Goal: Task Accomplishment & Management: Manage account settings

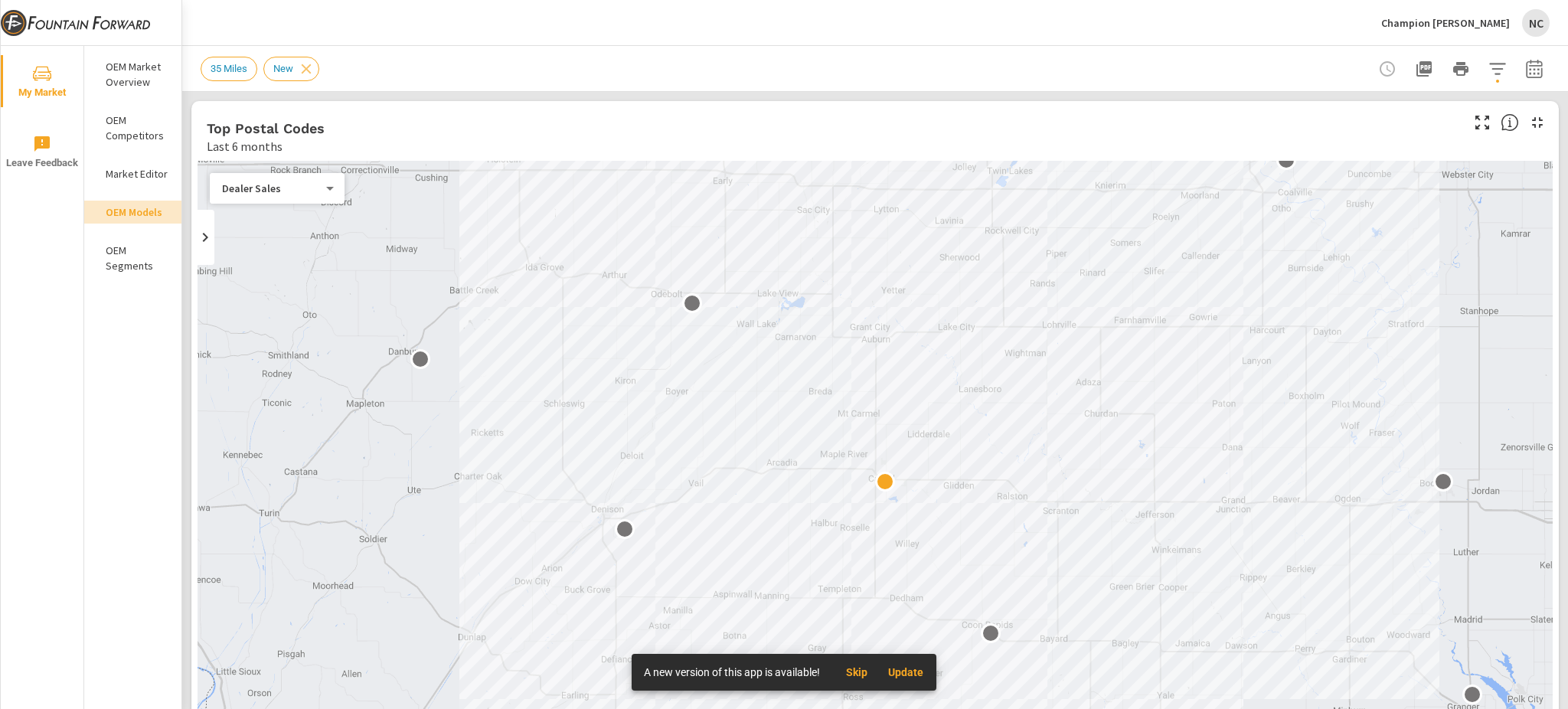
scroll to position [567, 0]
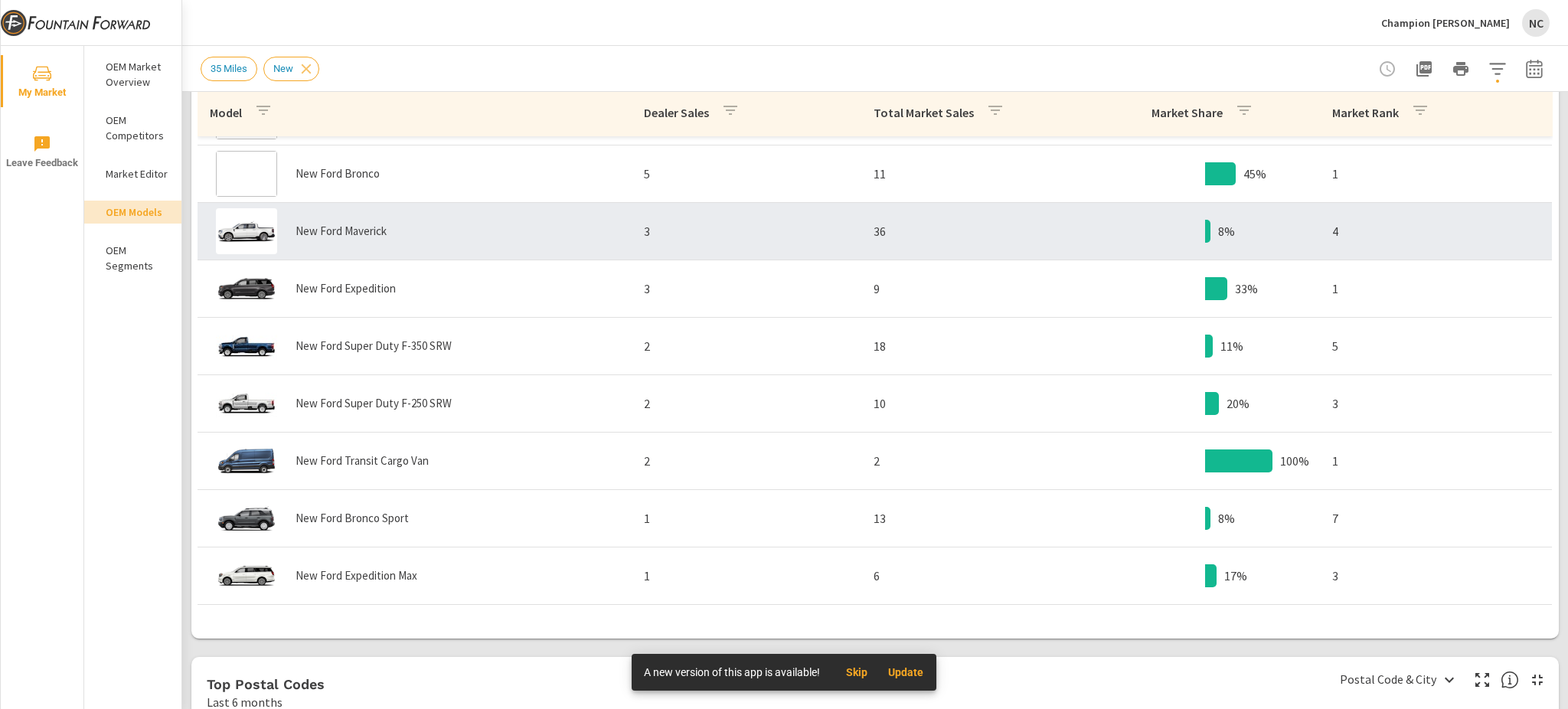
scroll to position [159, 0]
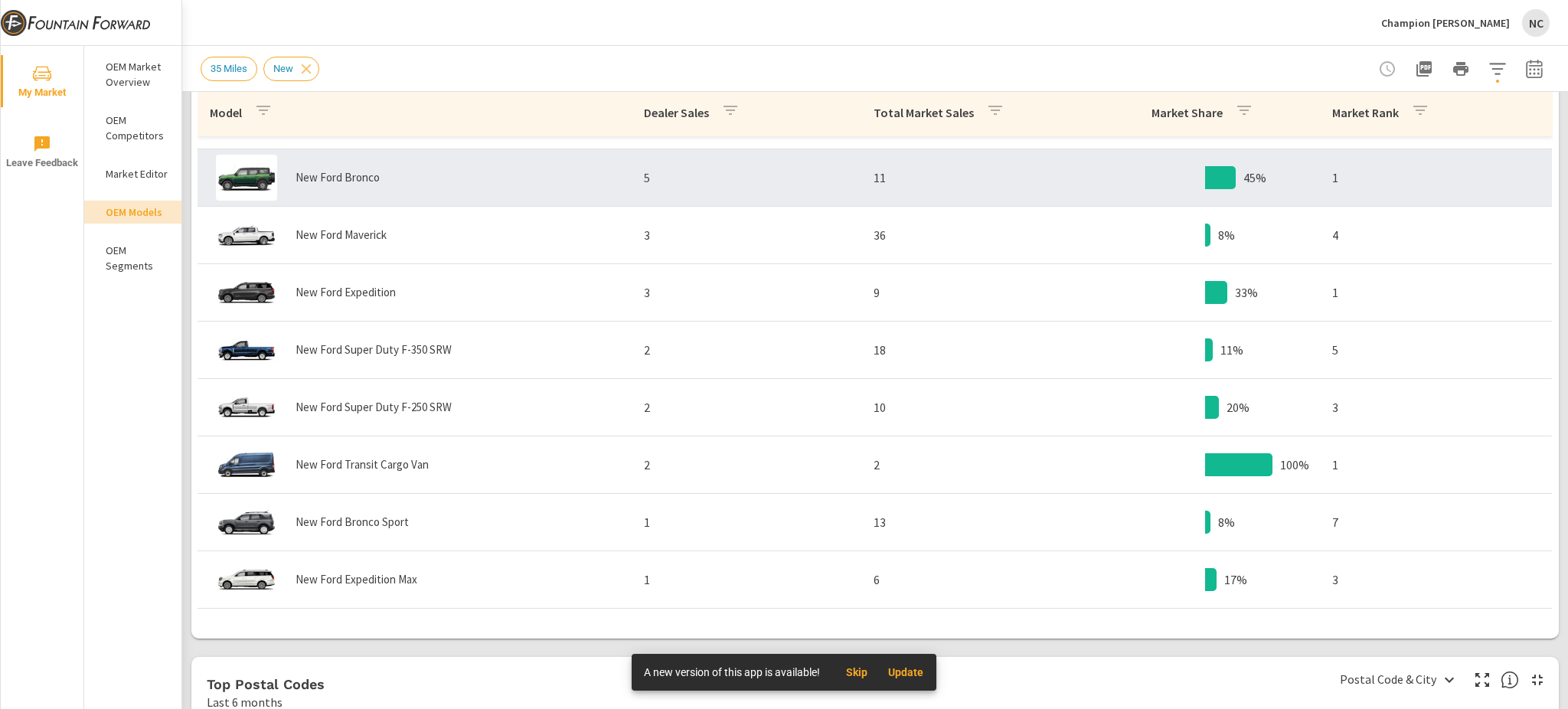
scroll to position [63, 0]
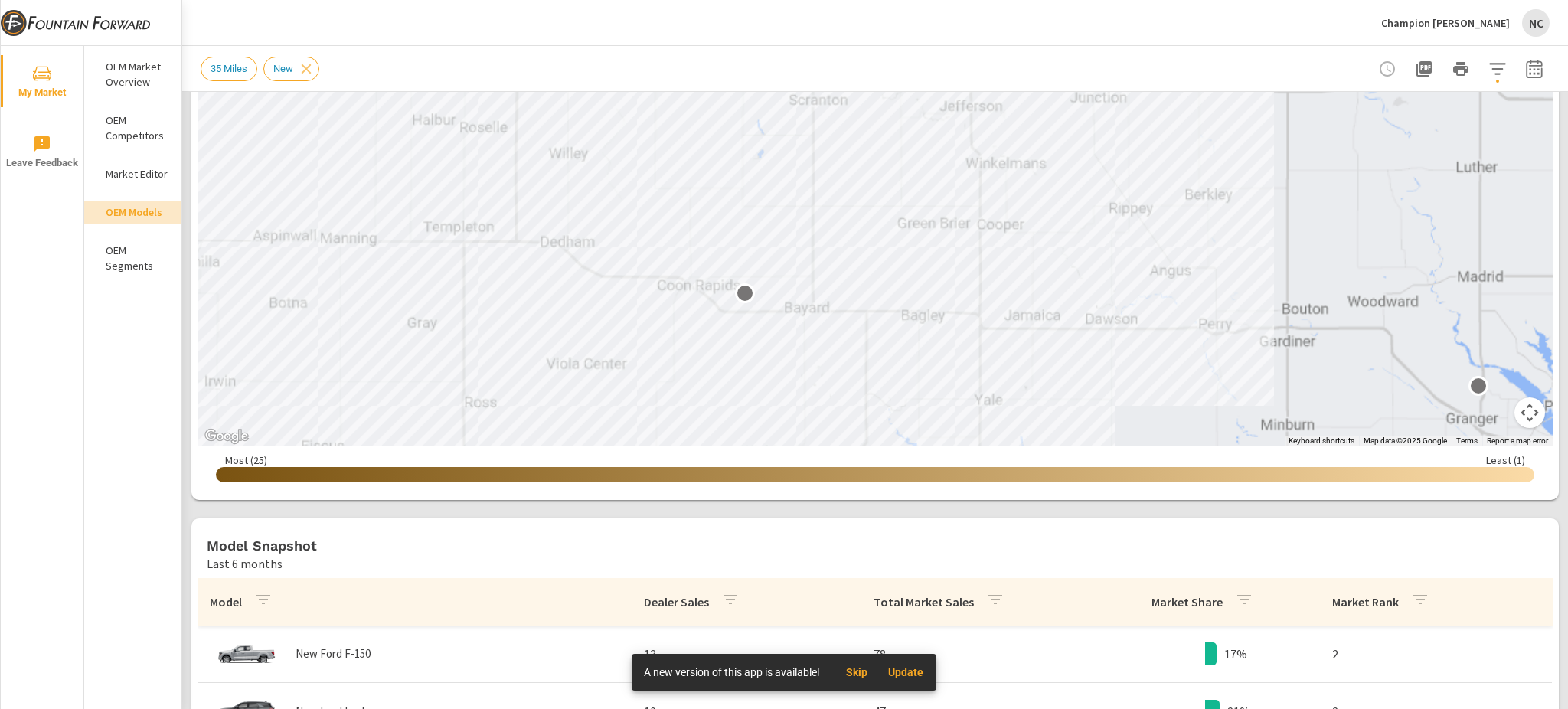
scroll to position [315, 0]
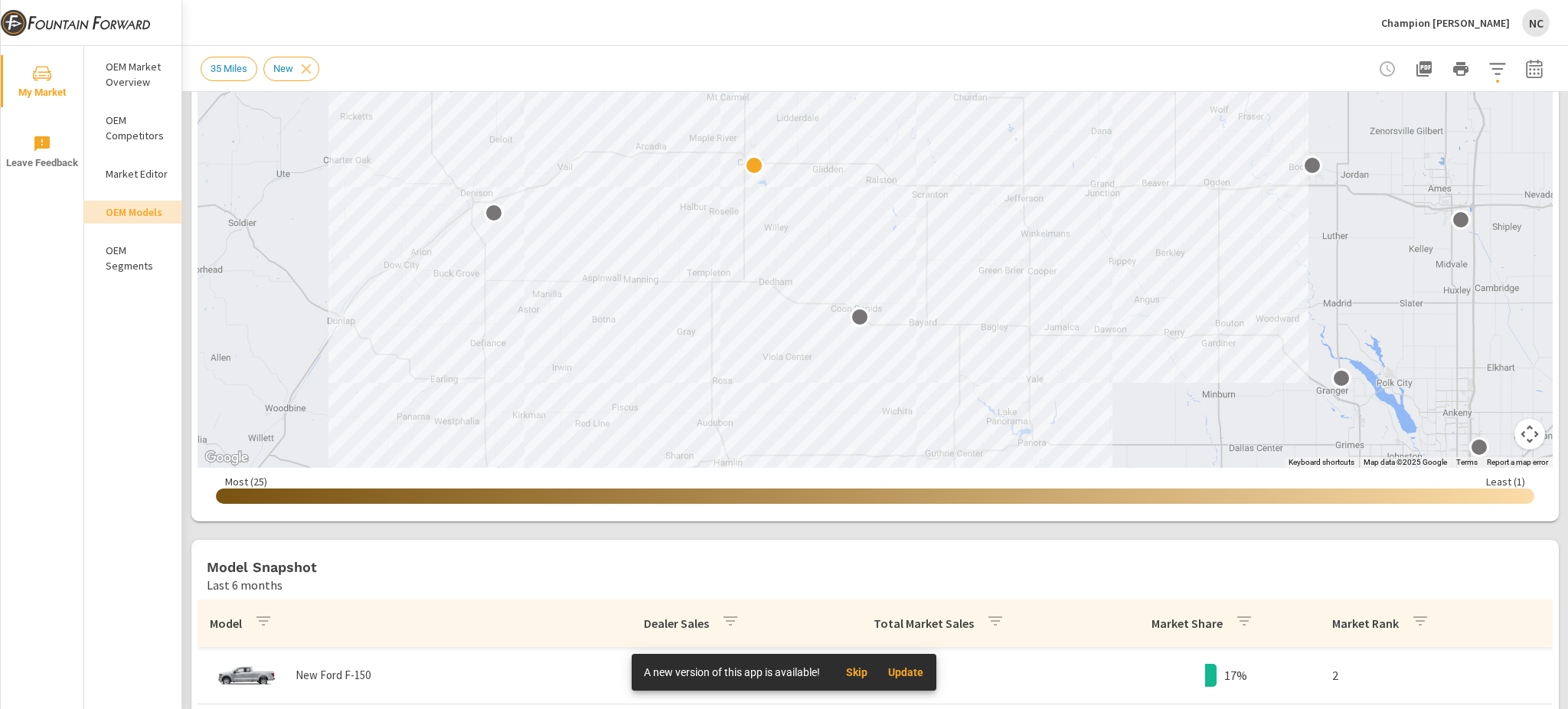
click at [1515, 24] on div "Champion Ford NC" at bounding box center [1466, 23] width 168 height 28
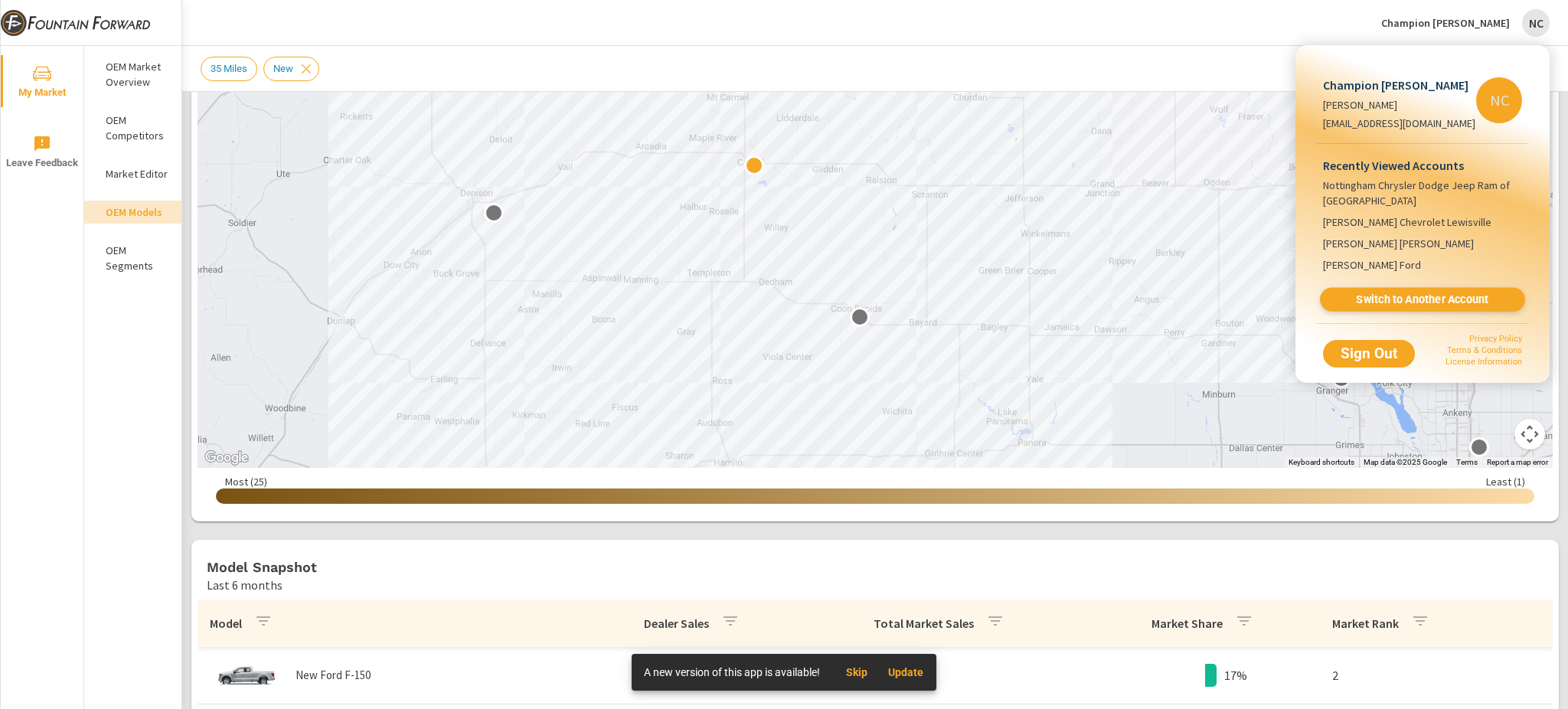
click at [1403, 307] on span "Switch to Another Account" at bounding box center [1422, 300] width 187 height 14
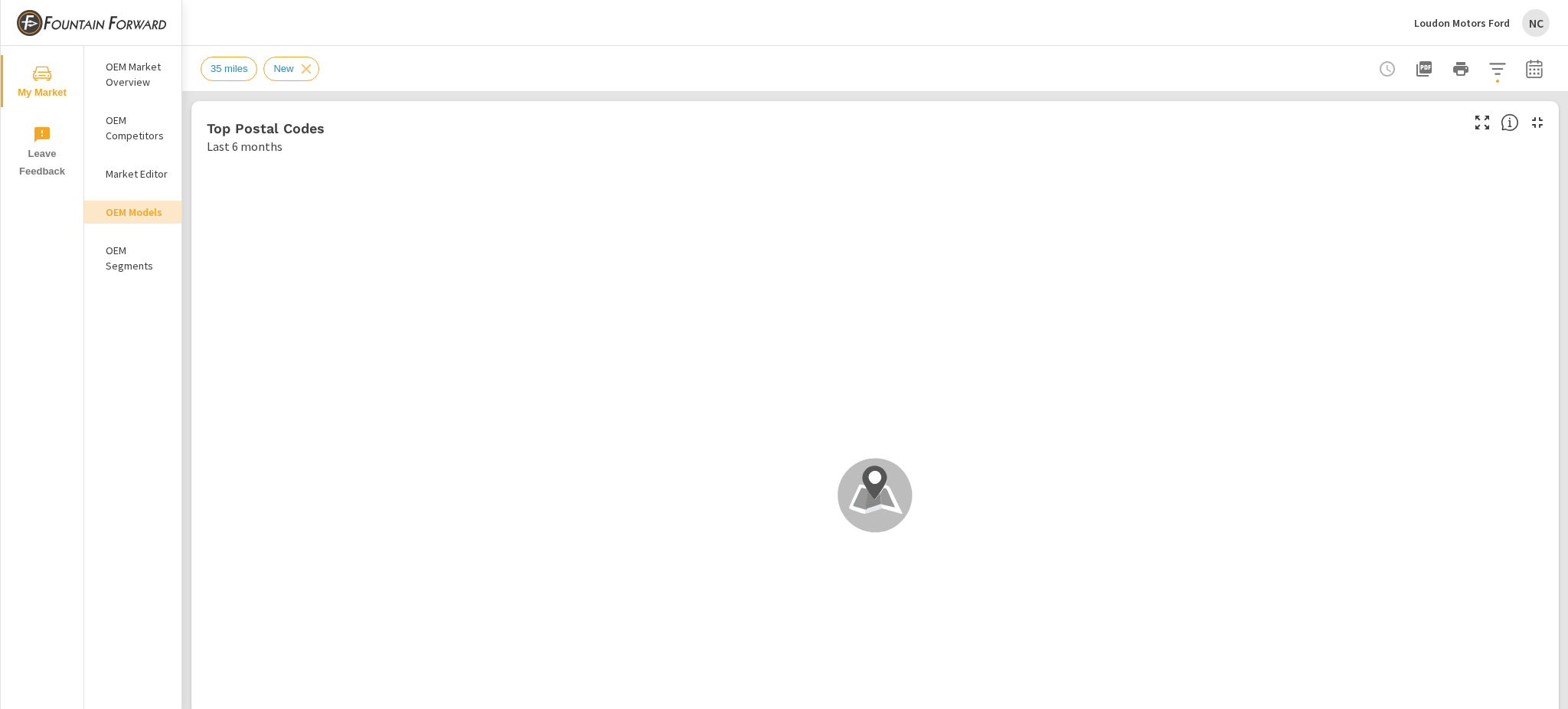
click at [153, 205] on p "OEM Models" at bounding box center [137, 212] width 64 height 15
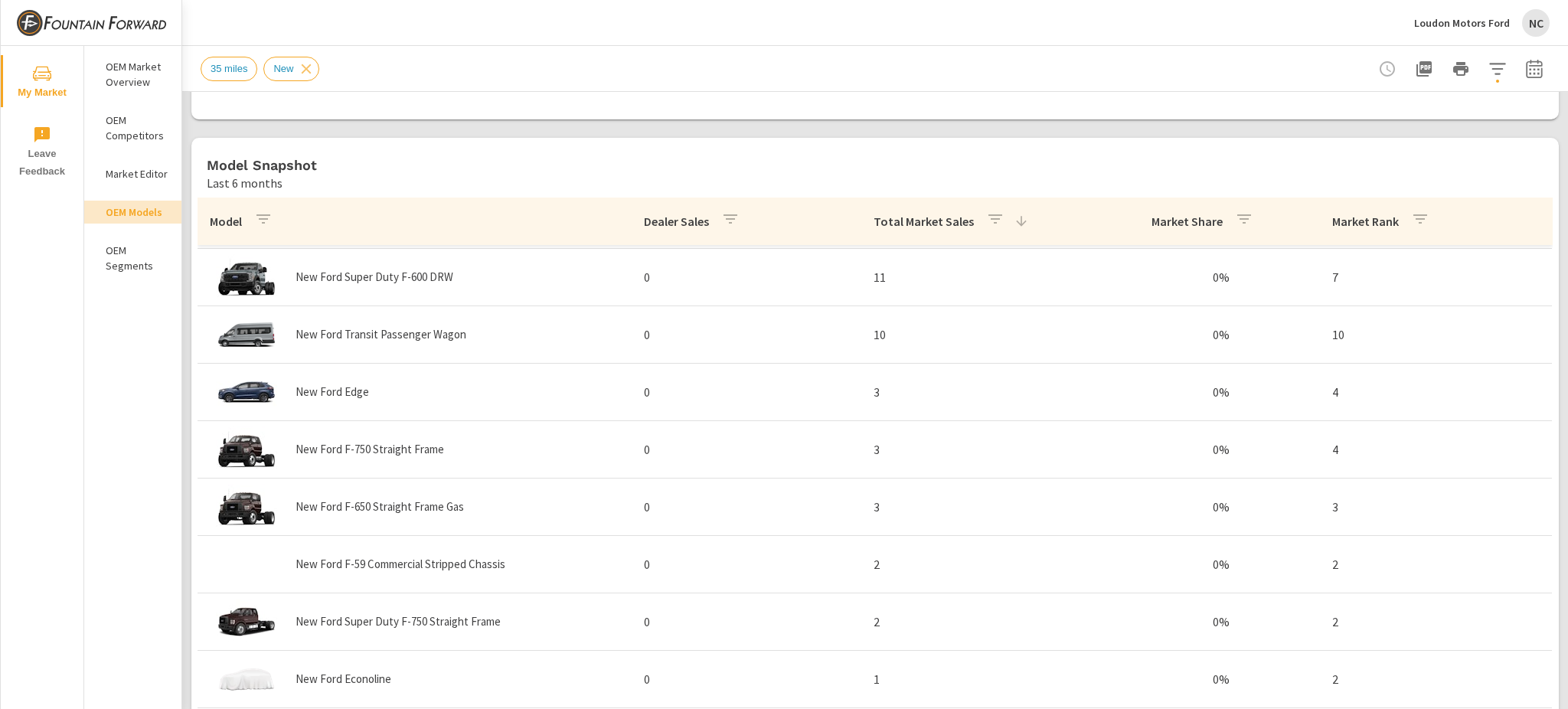
scroll to position [715, 0]
click at [937, 224] on p "Total Market Sales" at bounding box center [924, 223] width 101 height 15
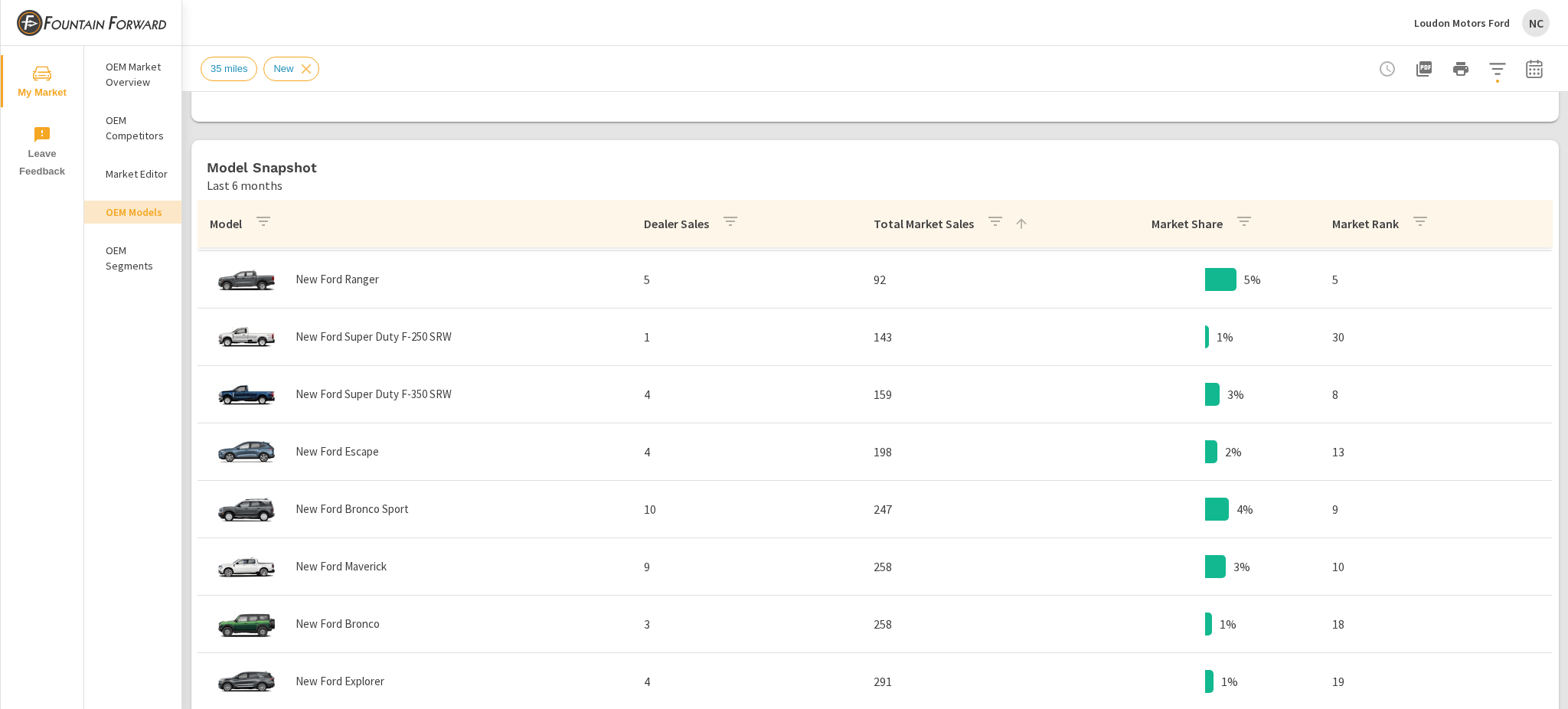
click at [926, 226] on p "Total Market Sales" at bounding box center [924, 223] width 101 height 15
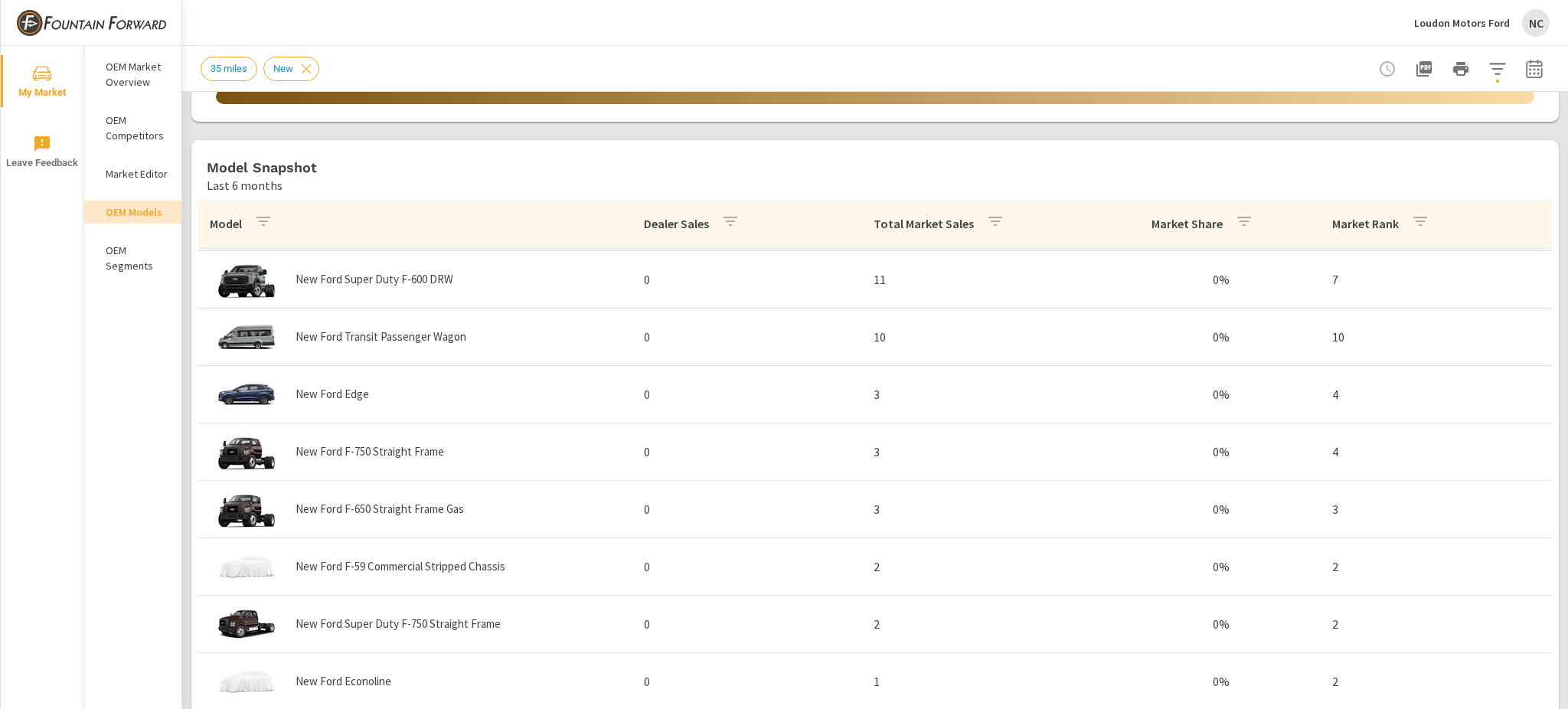
click at [929, 231] on p "Total Market Sales" at bounding box center [924, 223] width 101 height 15
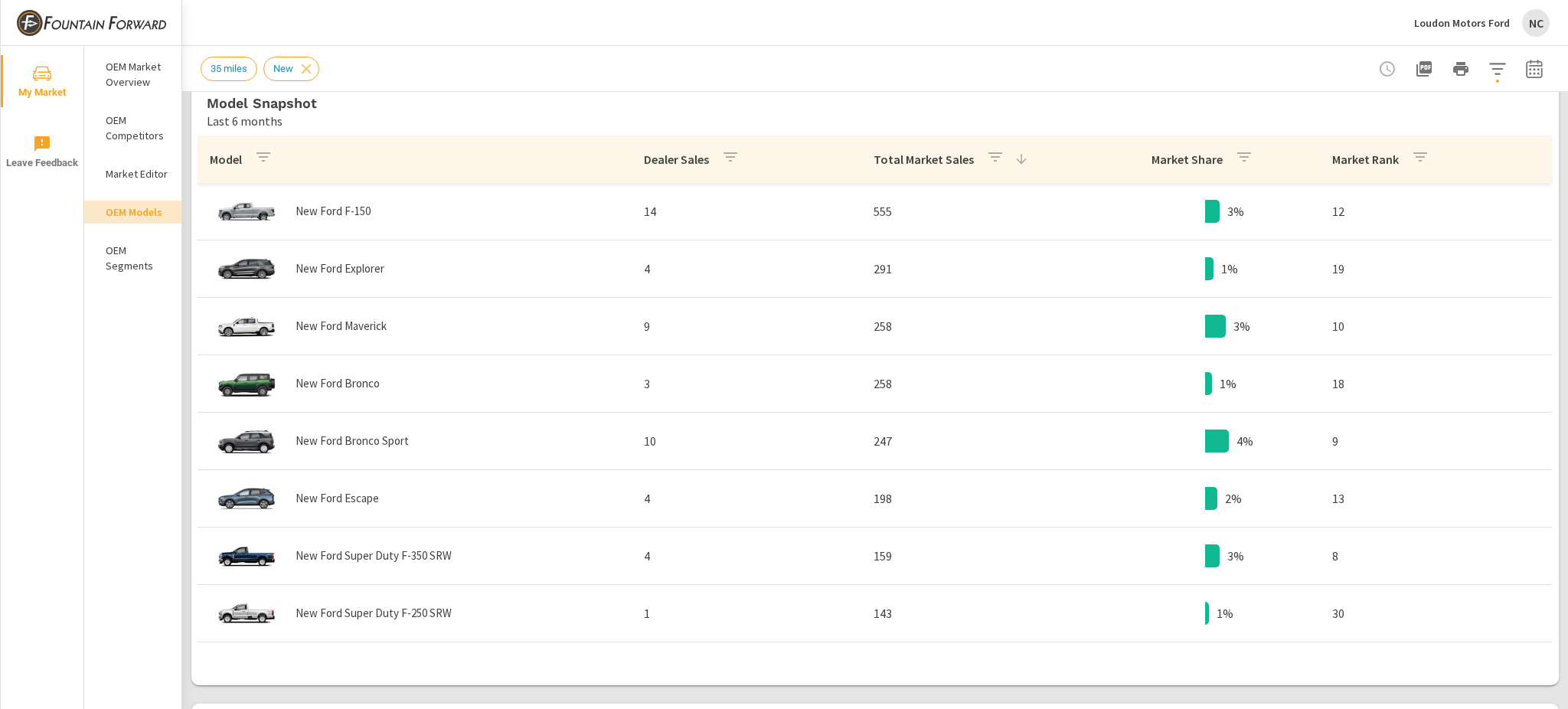
scroll to position [825, 0]
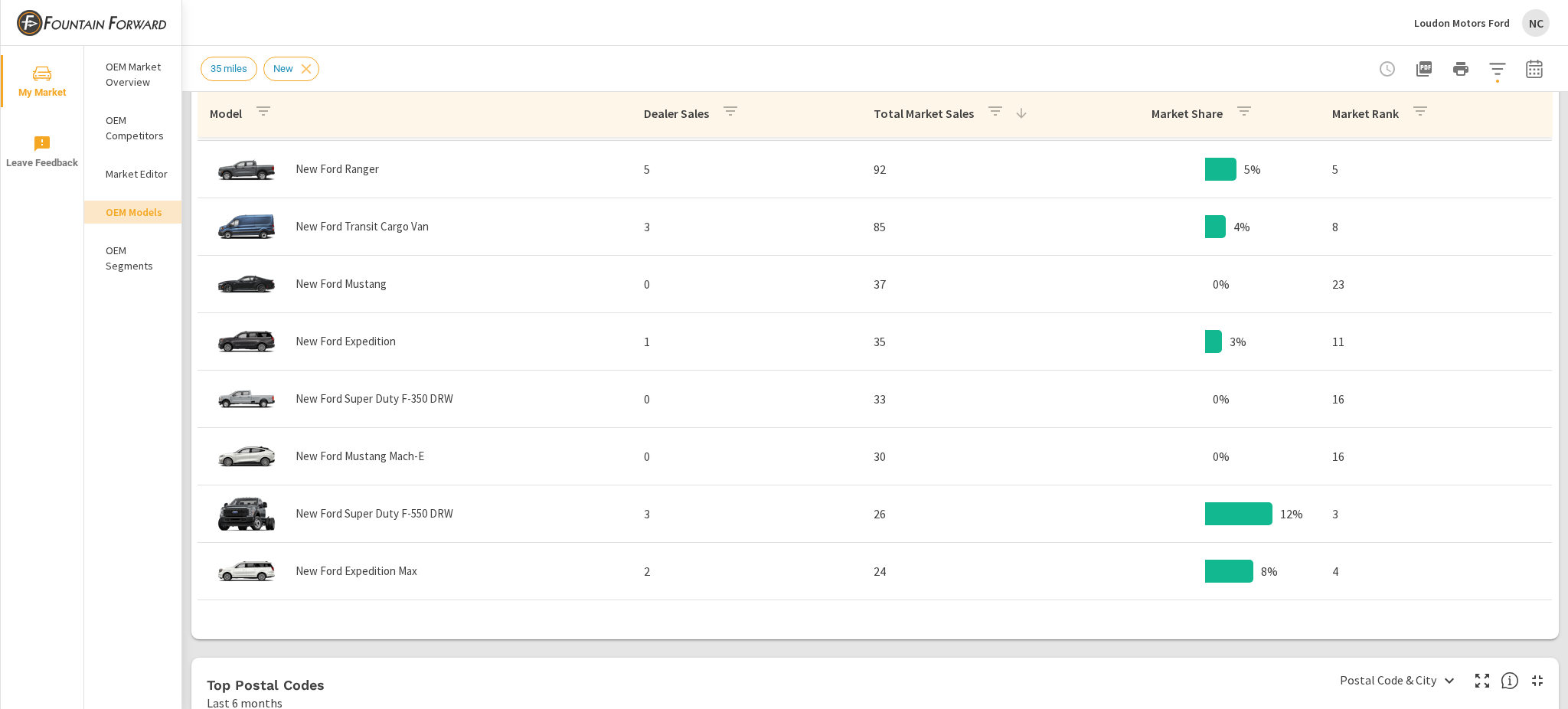
scroll to position [458, 0]
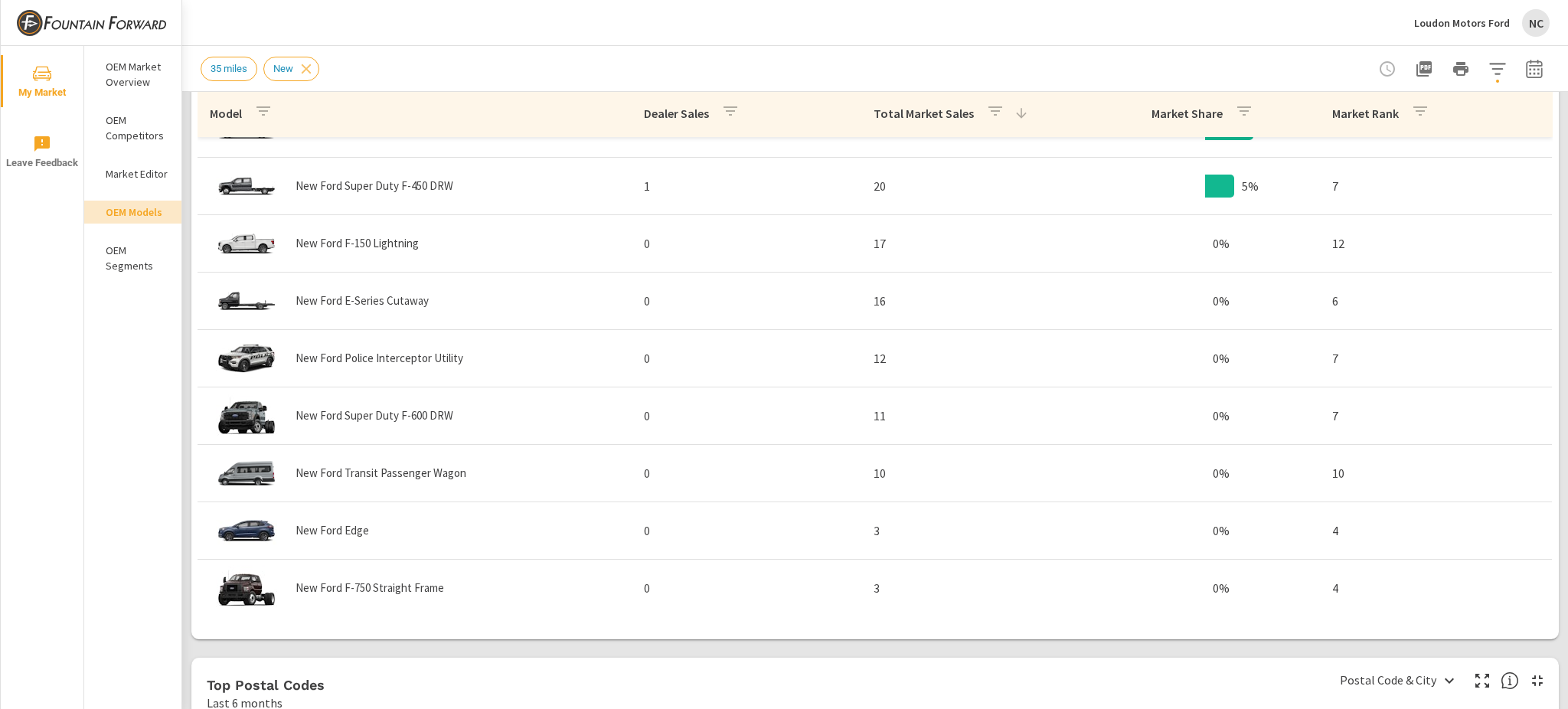
scroll to position [866, 0]
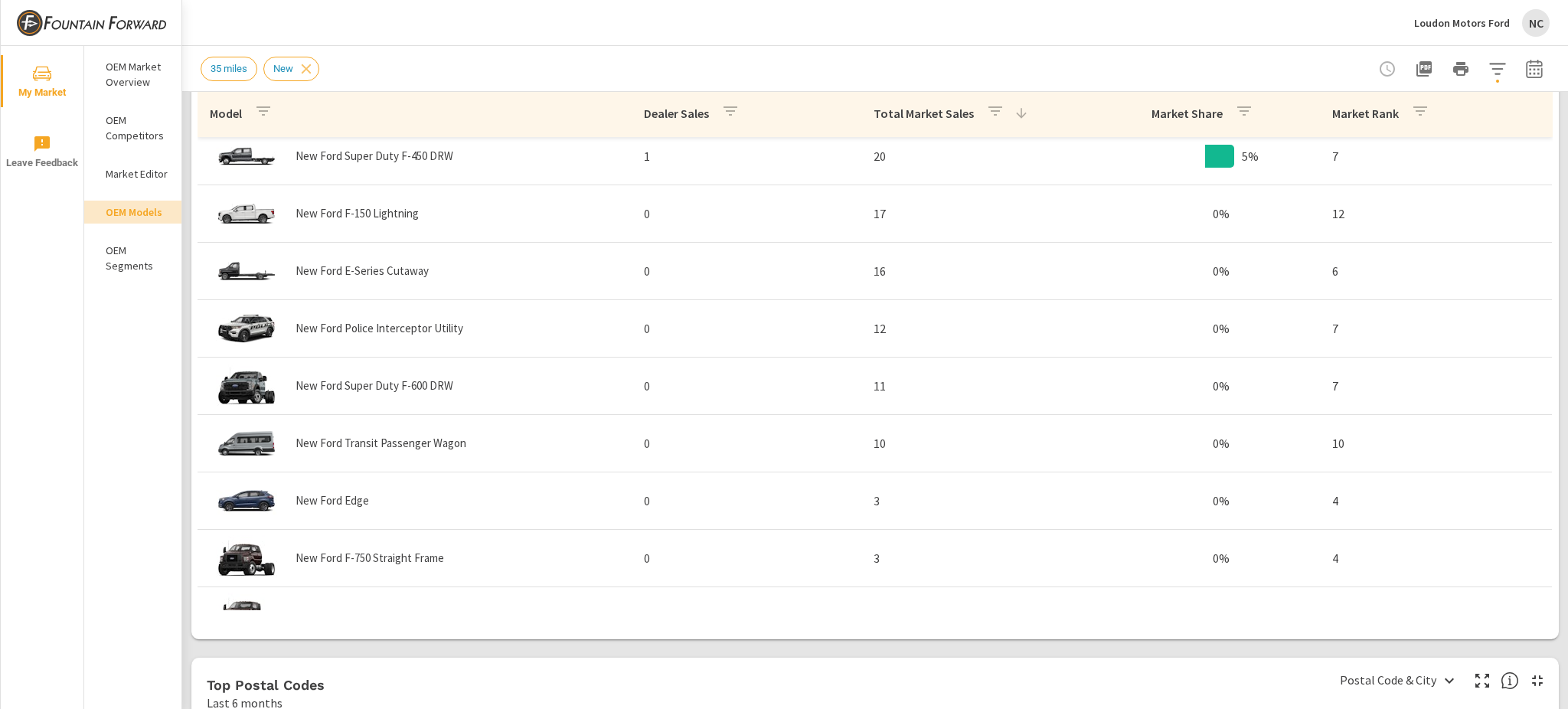
scroll to position [920, 0]
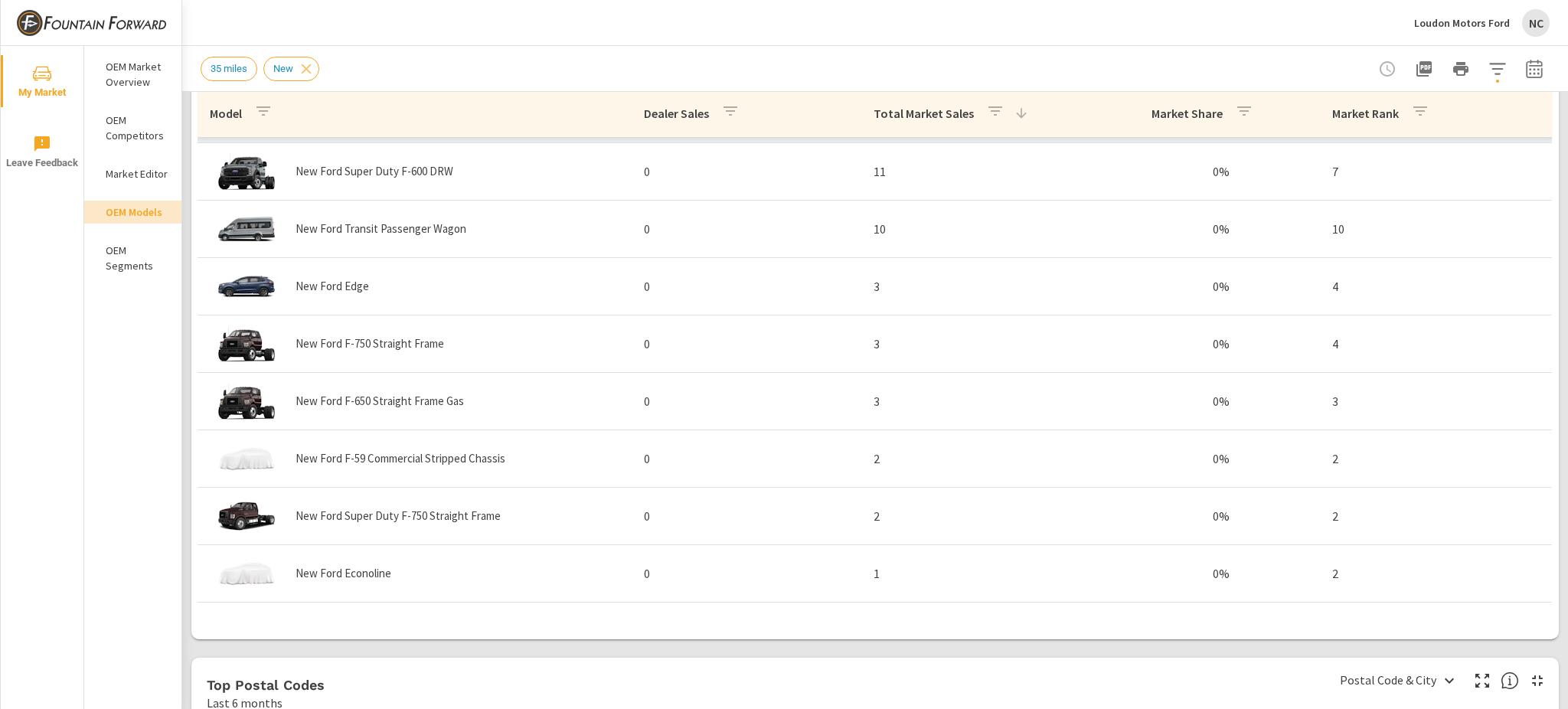
scroll to position [1199, 0]
